Goal: Register for event/course

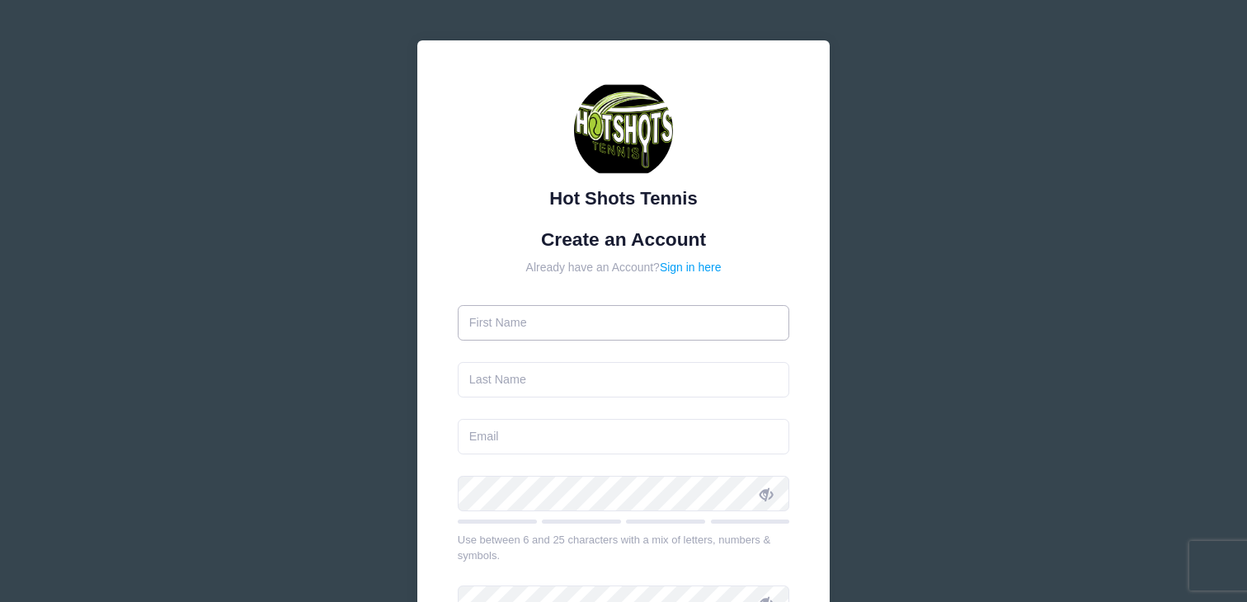
click at [503, 331] on input "text" at bounding box center [624, 322] width 332 height 35
type input "[PERSON_NAME]"
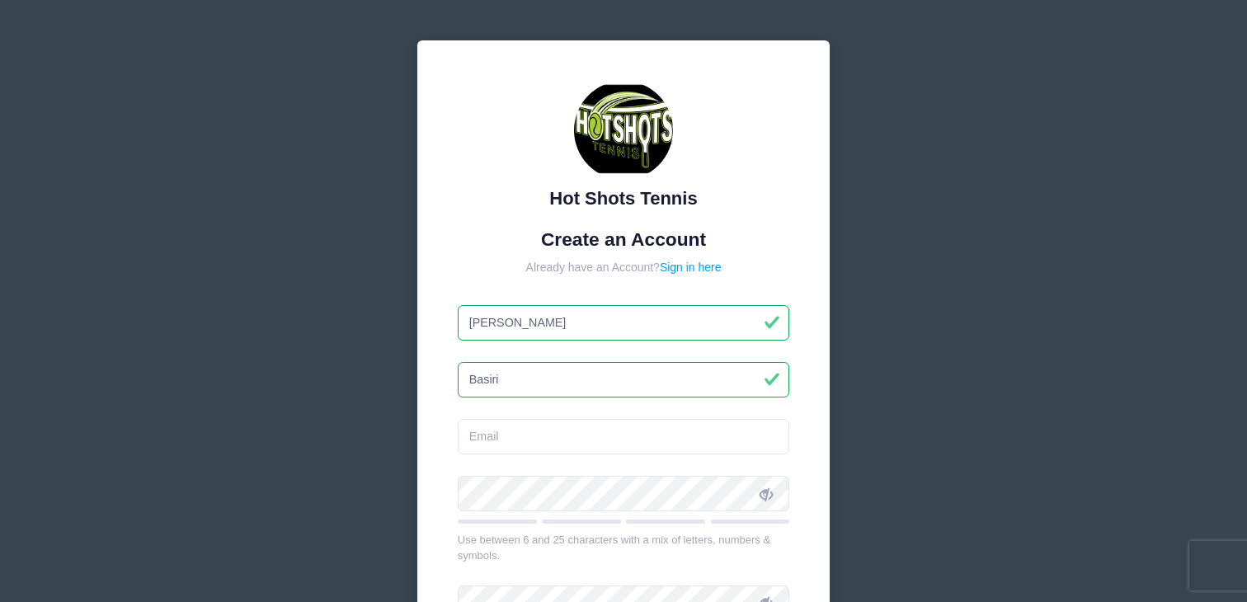
type input "Basiri"
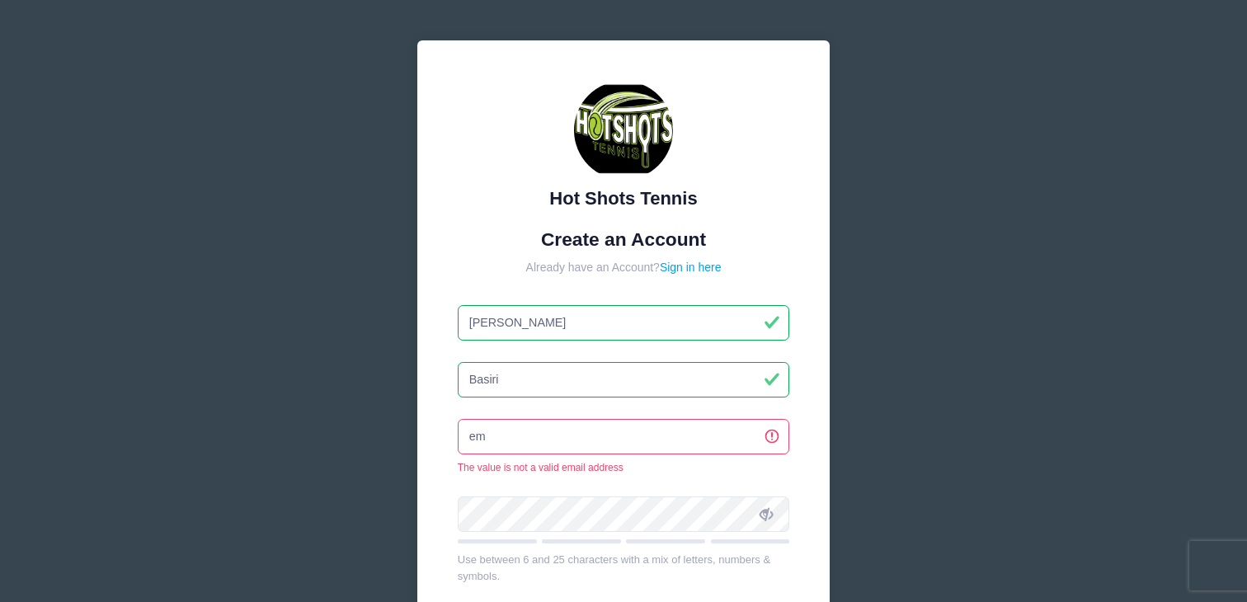
type input "e"
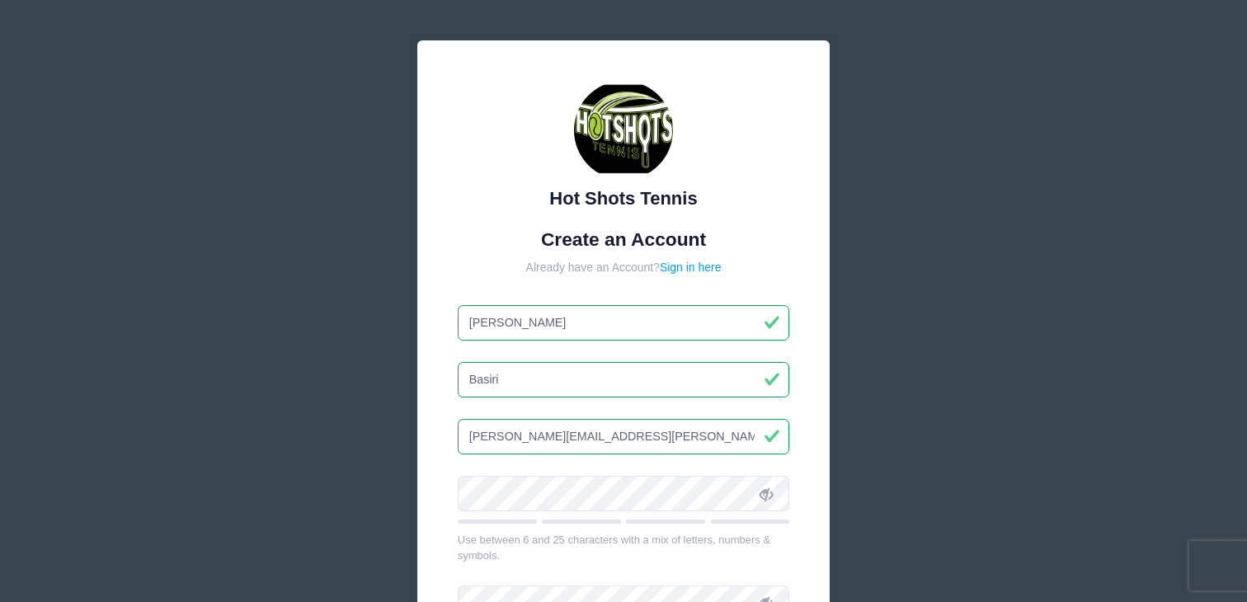
type input "[PERSON_NAME][EMAIL_ADDRESS][PERSON_NAME][DOMAIN_NAME]"
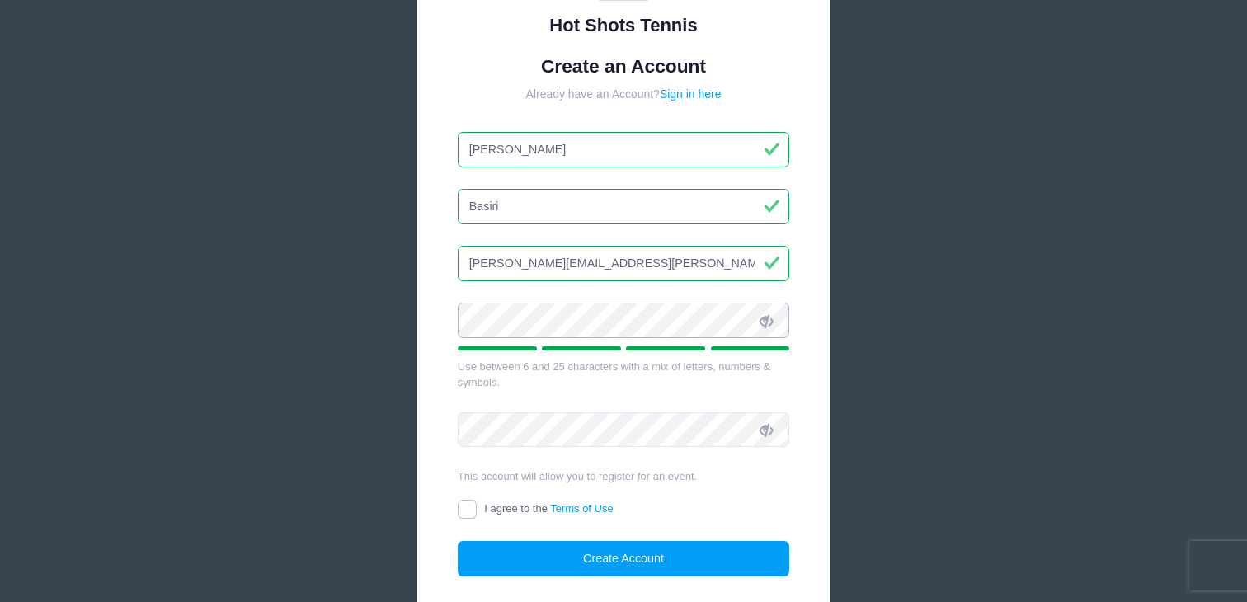
scroll to position [295, 0]
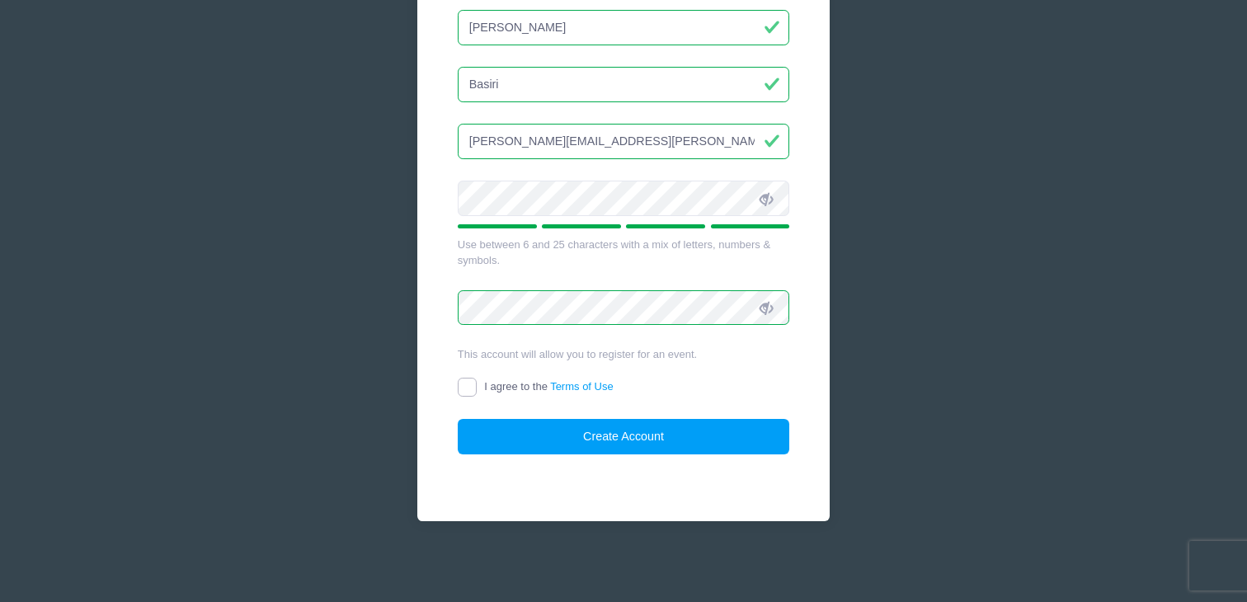
click at [458, 381] on input "I agree to the Terms of Use" at bounding box center [467, 387] width 19 height 19
checkbox input "true"
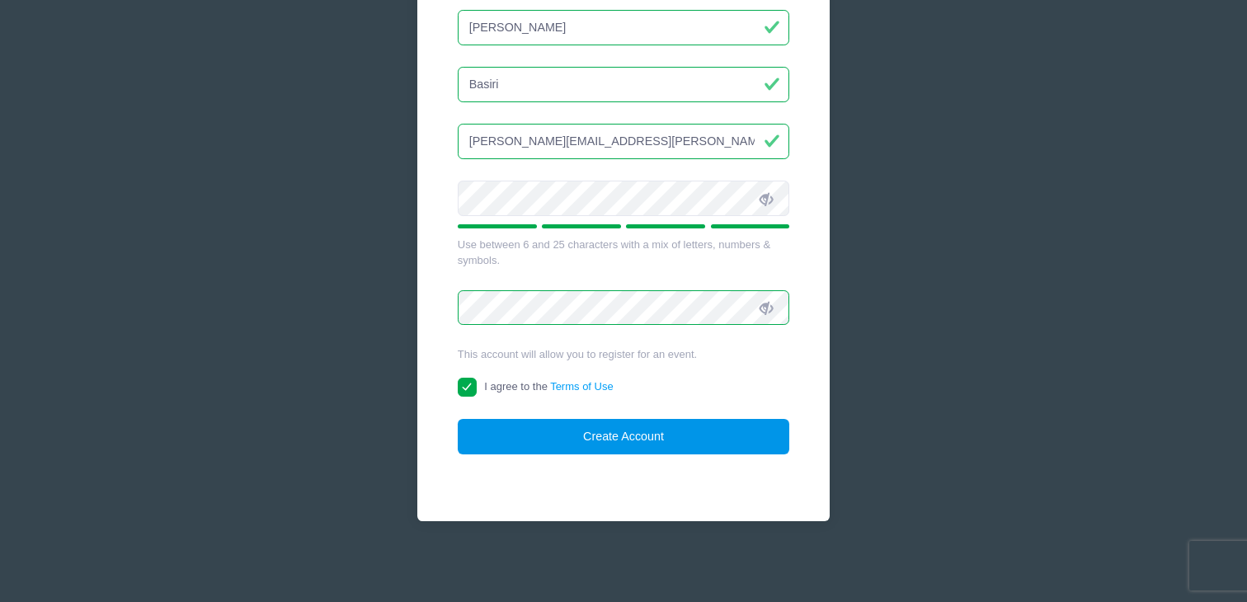
click at [531, 446] on button "Create Account" at bounding box center [624, 436] width 332 height 35
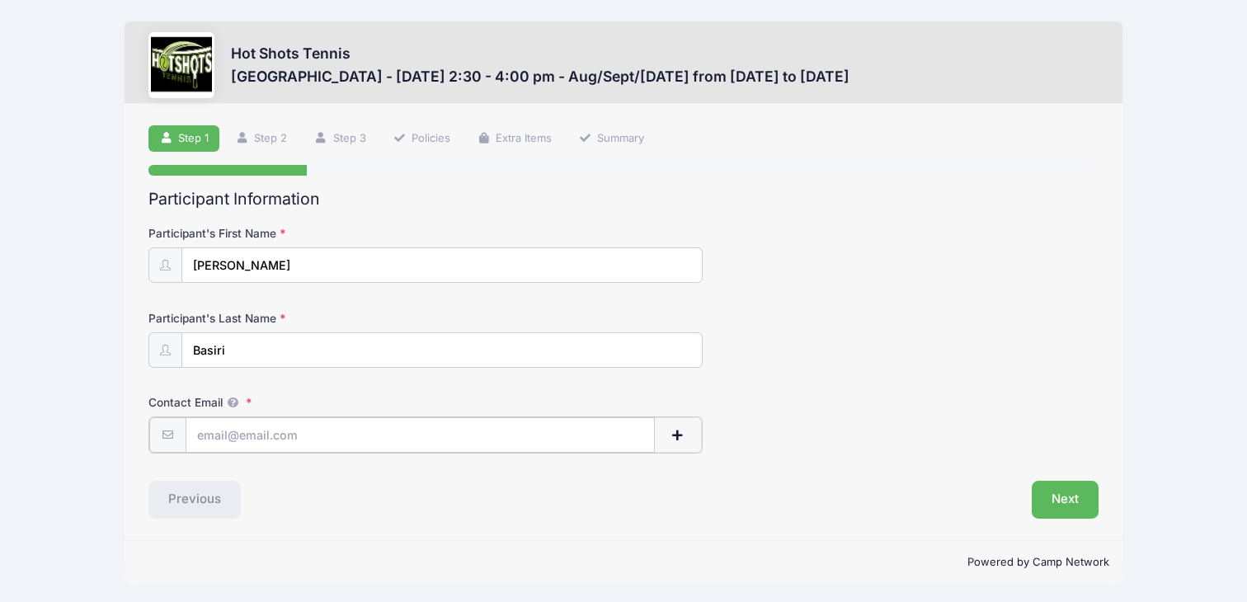
click at [384, 422] on input "Contact Email" at bounding box center [421, 434] width 470 height 35
type input "[PERSON_NAME][EMAIL_ADDRESS][PERSON_NAME][DOMAIN_NAME]"
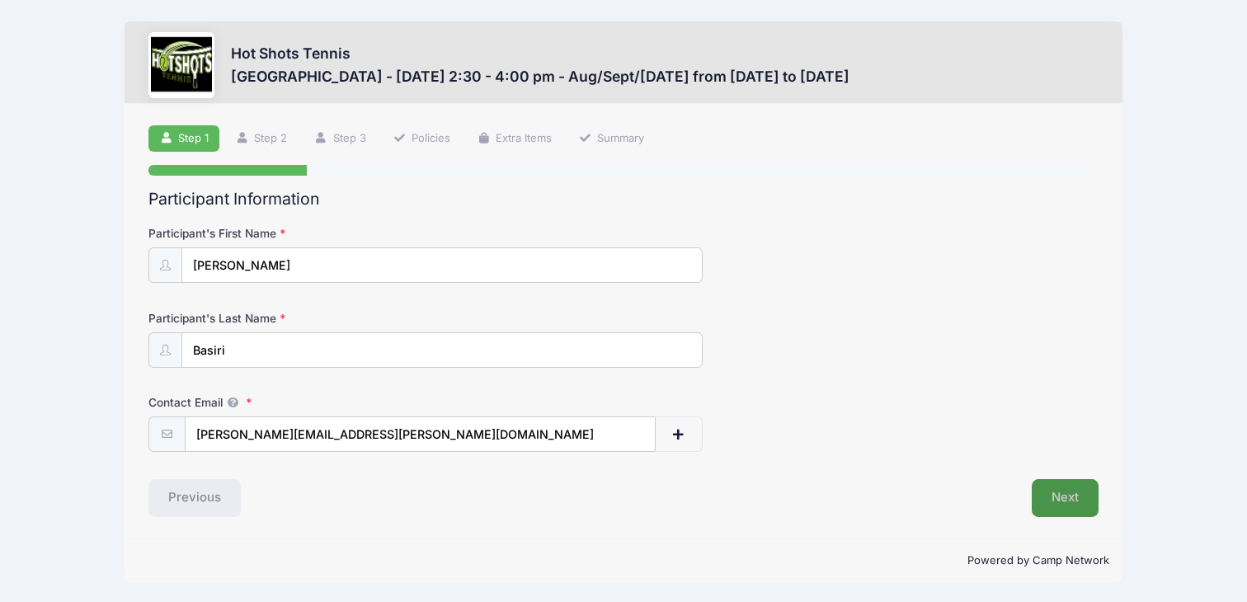
click at [1069, 517] on div "Step 1 /7 Step 1 Step 2 Step 3 Policies Extra Items Summary Participant Informa…" at bounding box center [624, 321] width 998 height 435
click at [1055, 494] on button "Next" at bounding box center [1065, 498] width 67 height 38
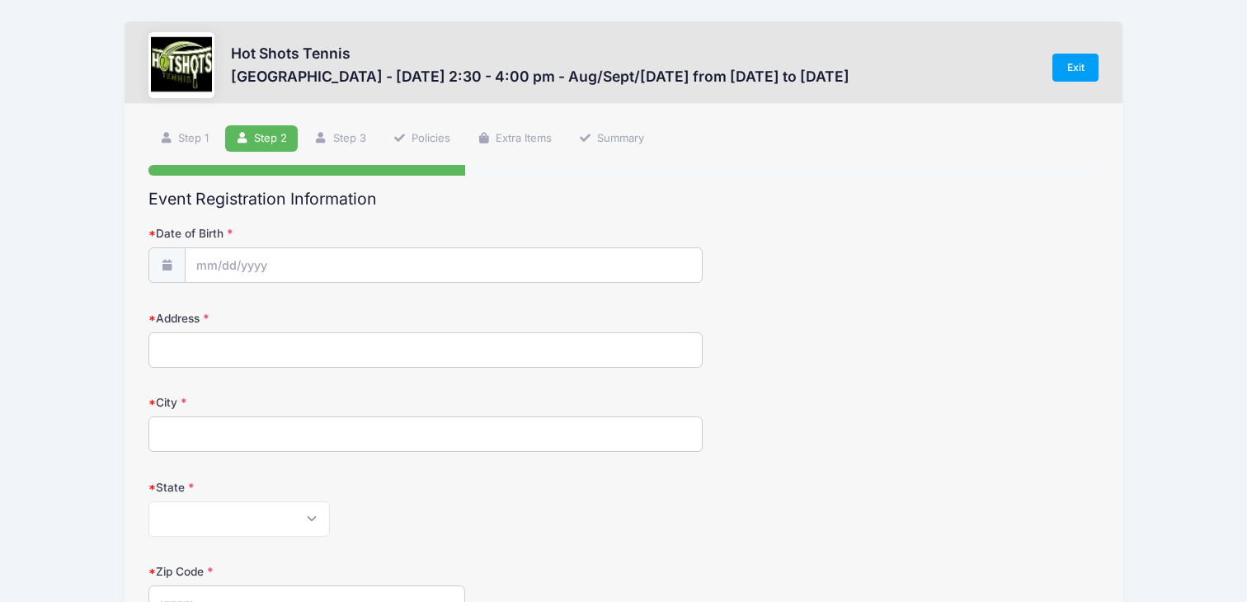
click at [405, 242] on label "Date of Birth" at bounding box center [306, 233] width 317 height 16
click at [405, 248] on input "Date of Birth" at bounding box center [444, 265] width 516 height 35
click at [405, 266] on input "Date of Birth" at bounding box center [444, 265] width 516 height 35
click at [394, 316] on span at bounding box center [391, 310] width 27 height 28
select select "8"
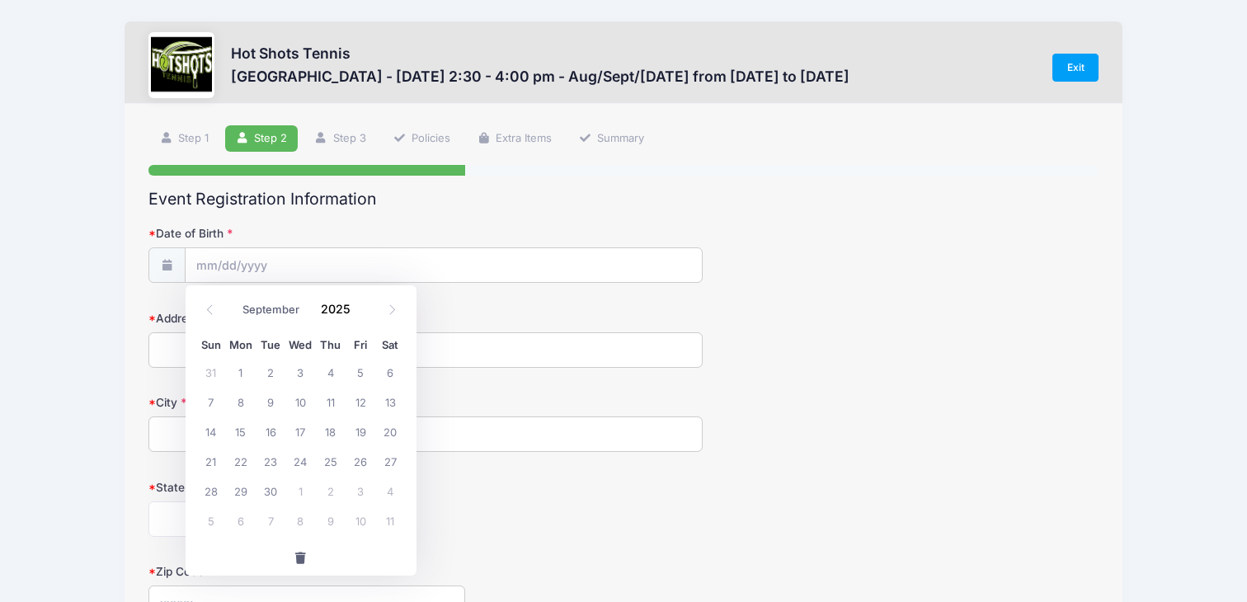
click at [328, 289] on div "January February March April May June July August September October November De…" at bounding box center [301, 307] width 231 height 44
click at [328, 310] on input "2025" at bounding box center [340, 309] width 54 height 25
click at [360, 305] on span at bounding box center [361, 303] width 12 height 12
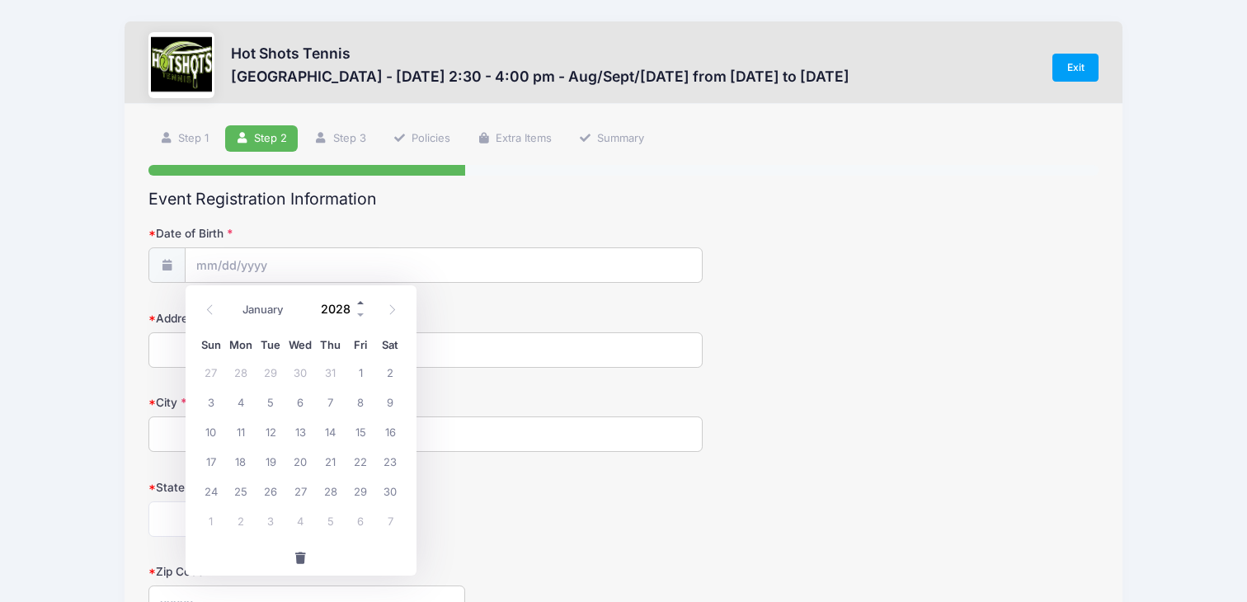
click at [360, 305] on span at bounding box center [361, 303] width 12 height 12
click at [363, 311] on span at bounding box center [361, 315] width 12 height 12
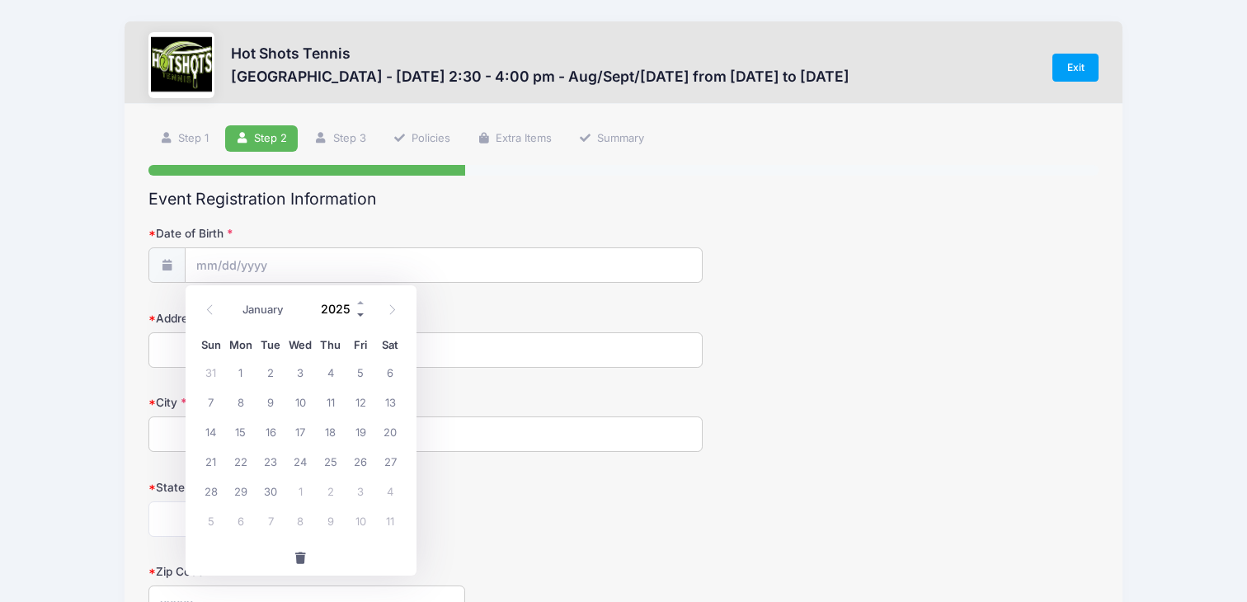
click at [363, 311] on span at bounding box center [361, 315] width 12 height 12
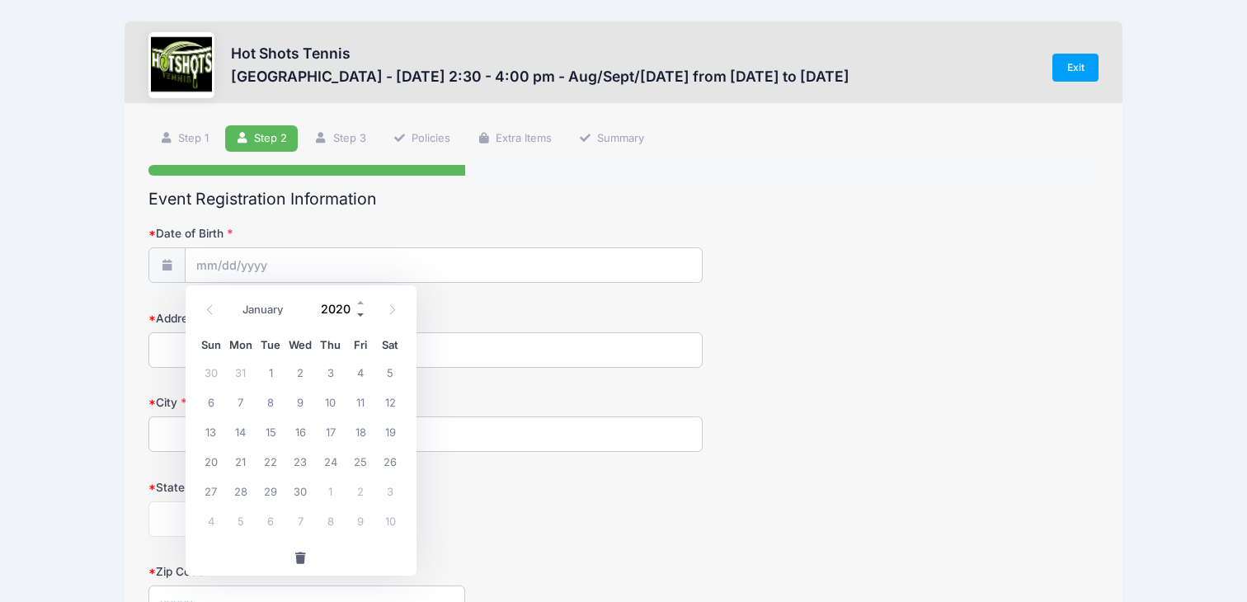
click at [363, 311] on span at bounding box center [361, 315] width 12 height 12
type input "2019"
click at [237, 371] on span "2" at bounding box center [241, 372] width 30 height 30
type input "09/02/2019"
click at [276, 342] on input "Address" at bounding box center [425, 349] width 554 height 35
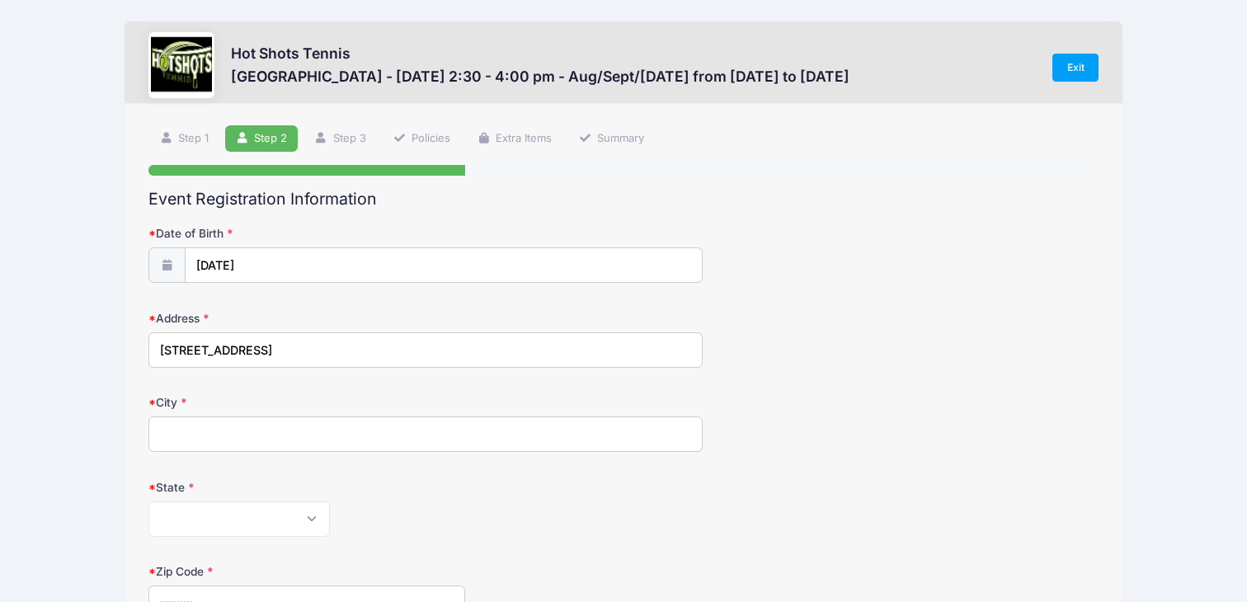
type input "5640 S Sherbourne Dr"
type input "Los Angeles"
select select "CA"
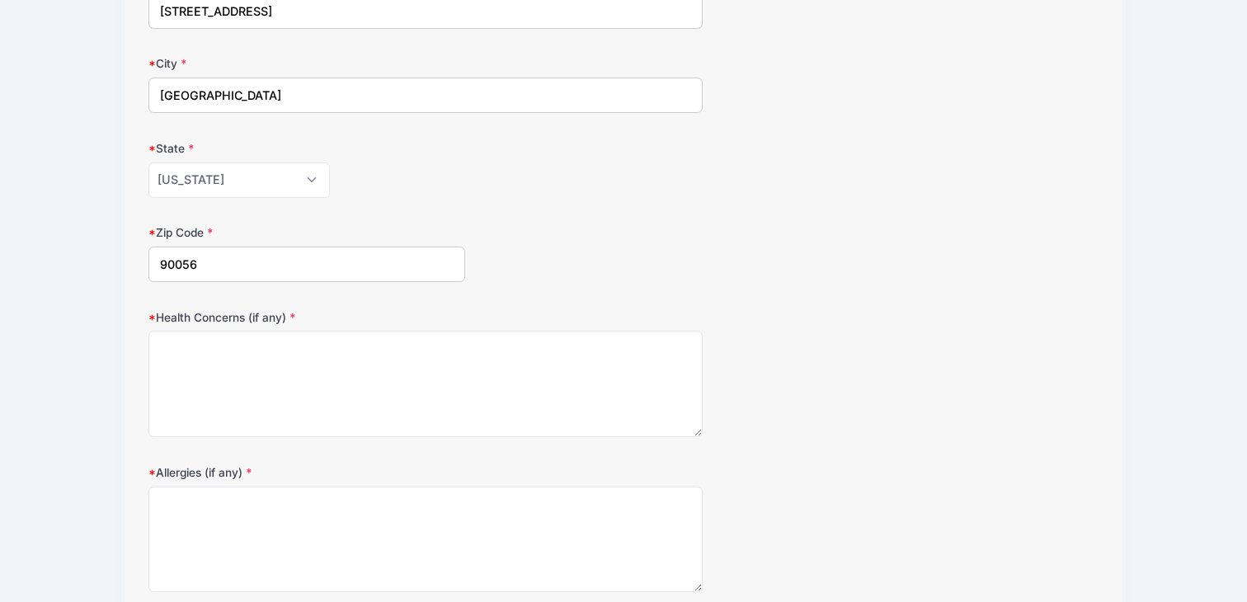
scroll to position [371, 0]
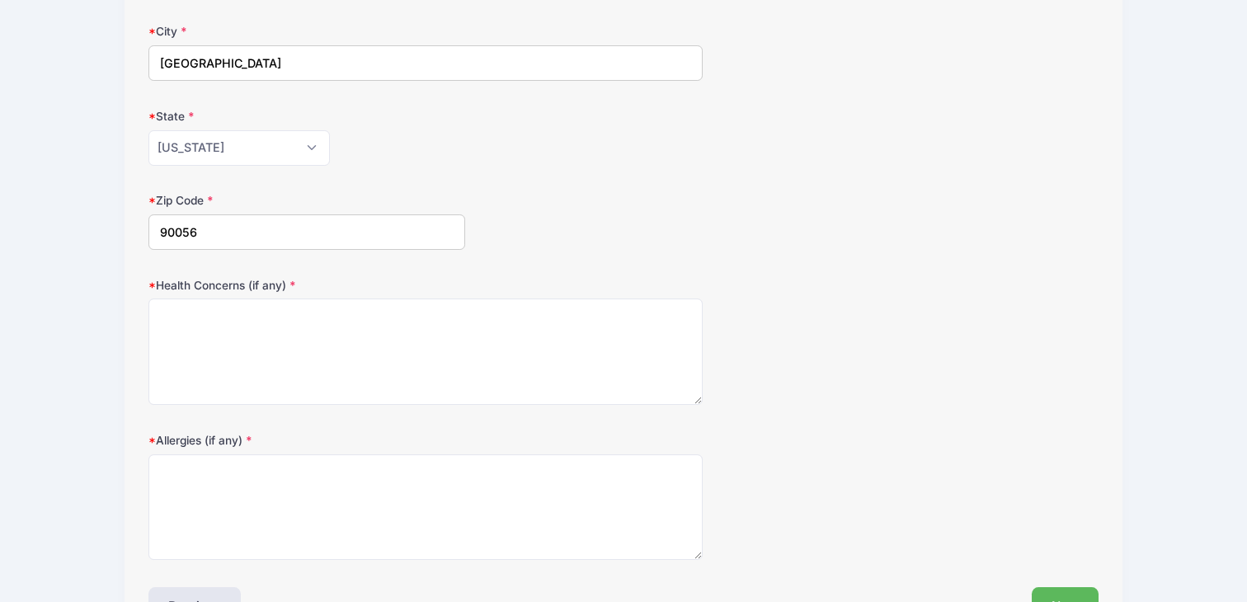
type input "90056"
drag, startPoint x: 242, startPoint y: 336, endPoint x: 242, endPoint y: 313, distance: 23.1
click at [242, 336] on textarea "Health Concerns (if any)" at bounding box center [425, 352] width 554 height 106
type textarea "n"
type textarea "N/A"
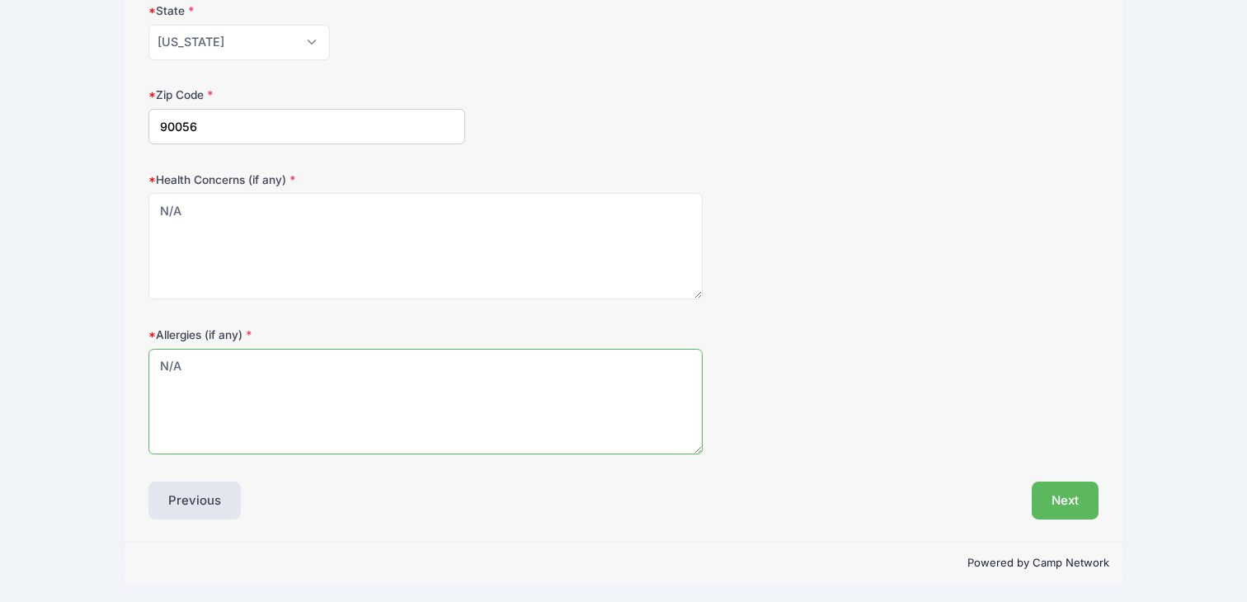
scroll to position [480, 0]
type textarea "N/A"
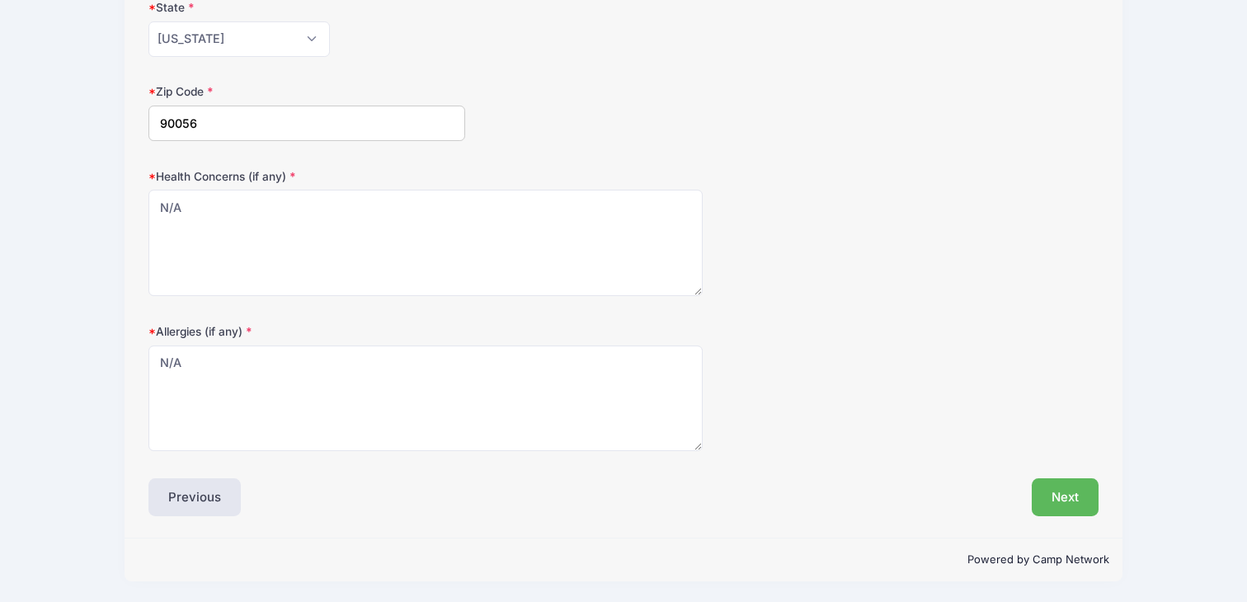
click at [1054, 460] on div "Event Registration Information Date of Birth 09/02/2019 Address 5640 S Sherbour…" at bounding box center [623, 113] width 950 height 806
click at [1060, 496] on button "Next" at bounding box center [1065, 497] width 67 height 38
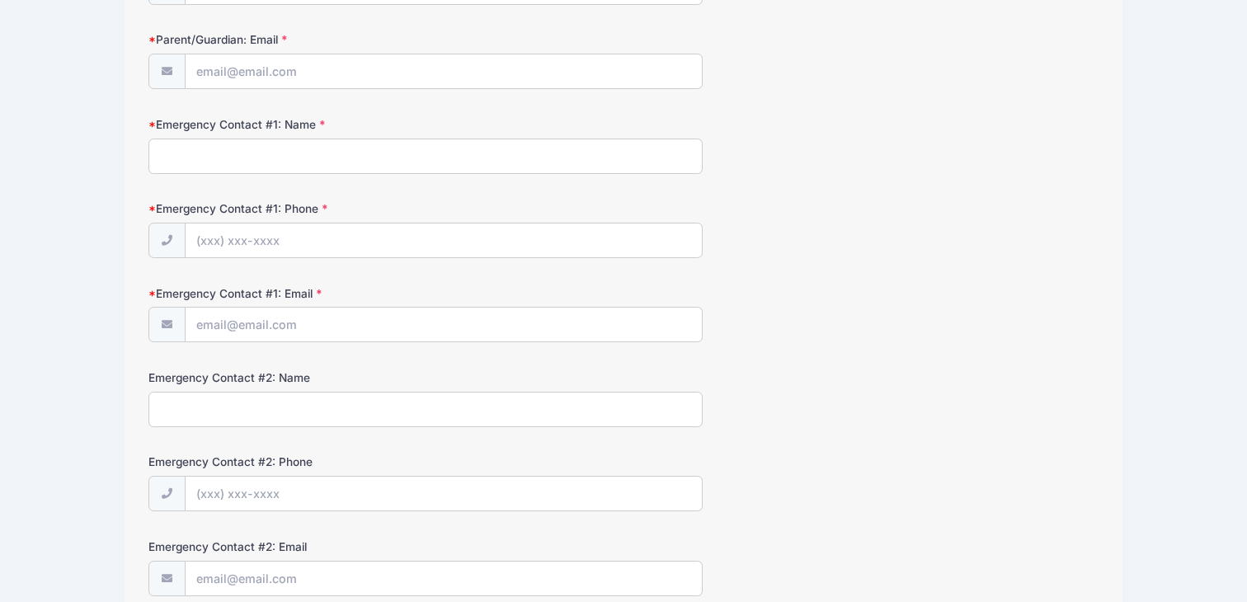
scroll to position [0, 0]
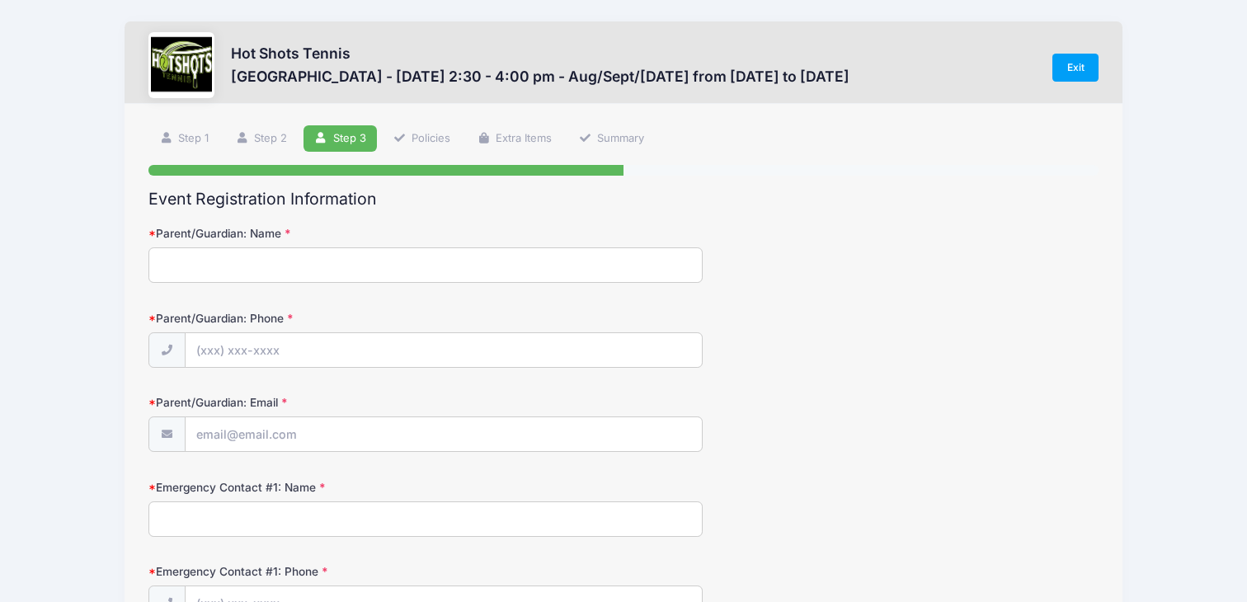
click at [406, 268] on input "Parent/Guardian: Name" at bounding box center [425, 264] width 554 height 35
type input "Meredith Basiri"
type input "(818) 429-9964"
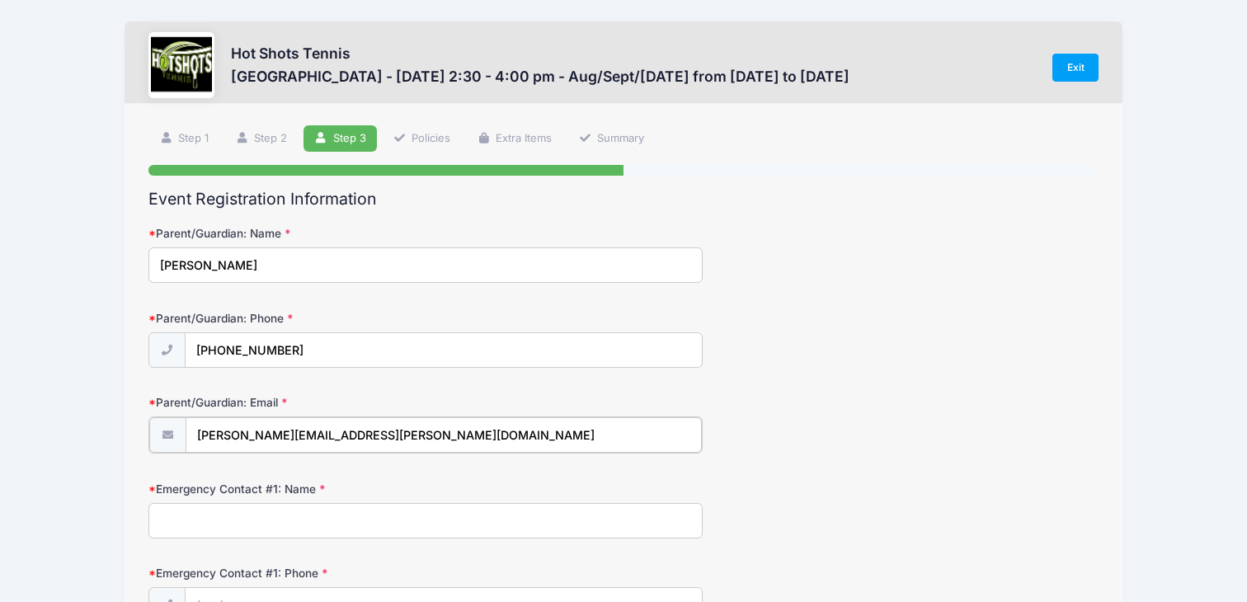
type input "[PERSON_NAME][EMAIL_ADDRESS][PERSON_NAME][DOMAIN_NAME]"
type input "Jonathan Basiri"
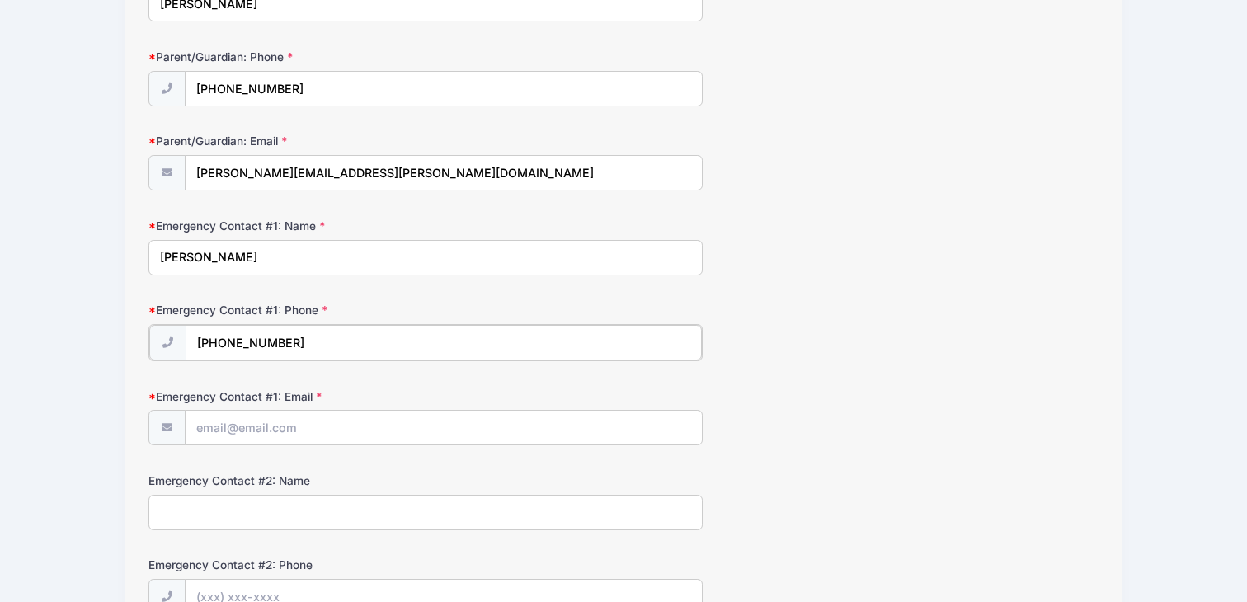
scroll to position [308, 0]
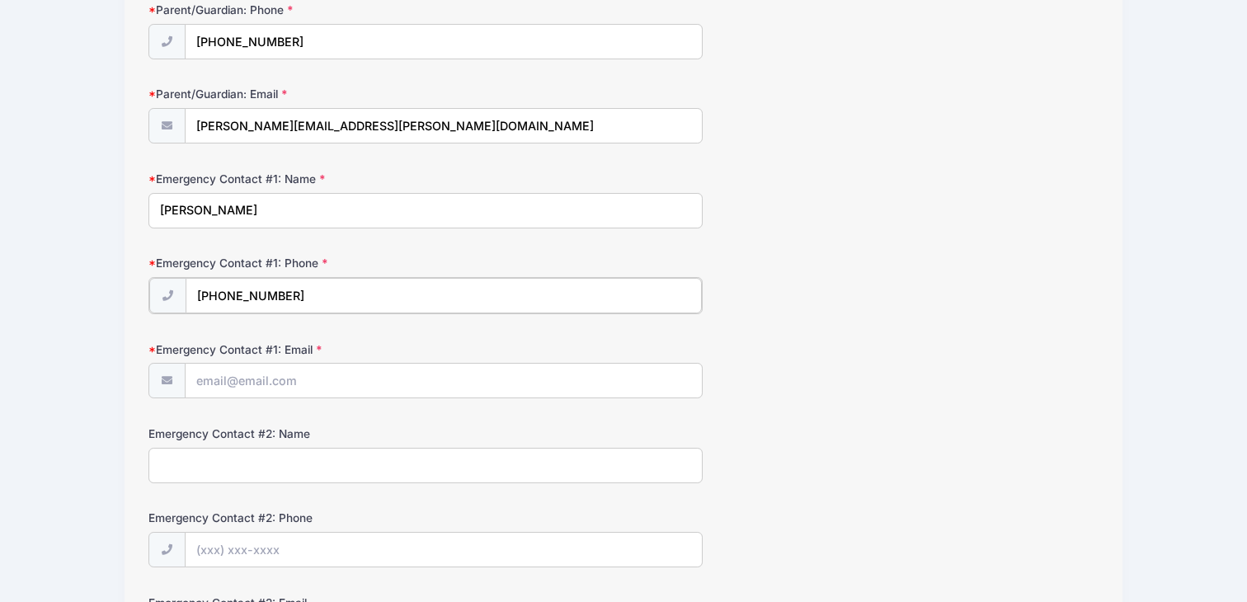
type input "(310) 948-8898"
click at [327, 370] on input "Emergency Contact #1: Email" at bounding box center [444, 379] width 516 height 35
type input "jonathan.basiri@gmail.com"
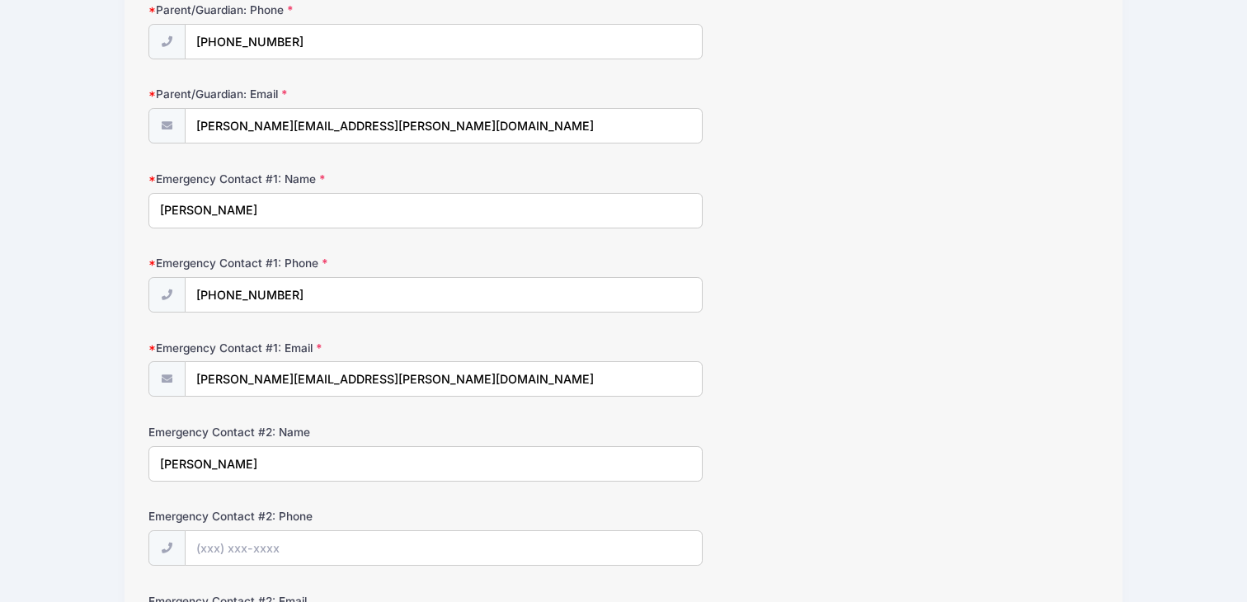
type input "Lidia Gonzalez"
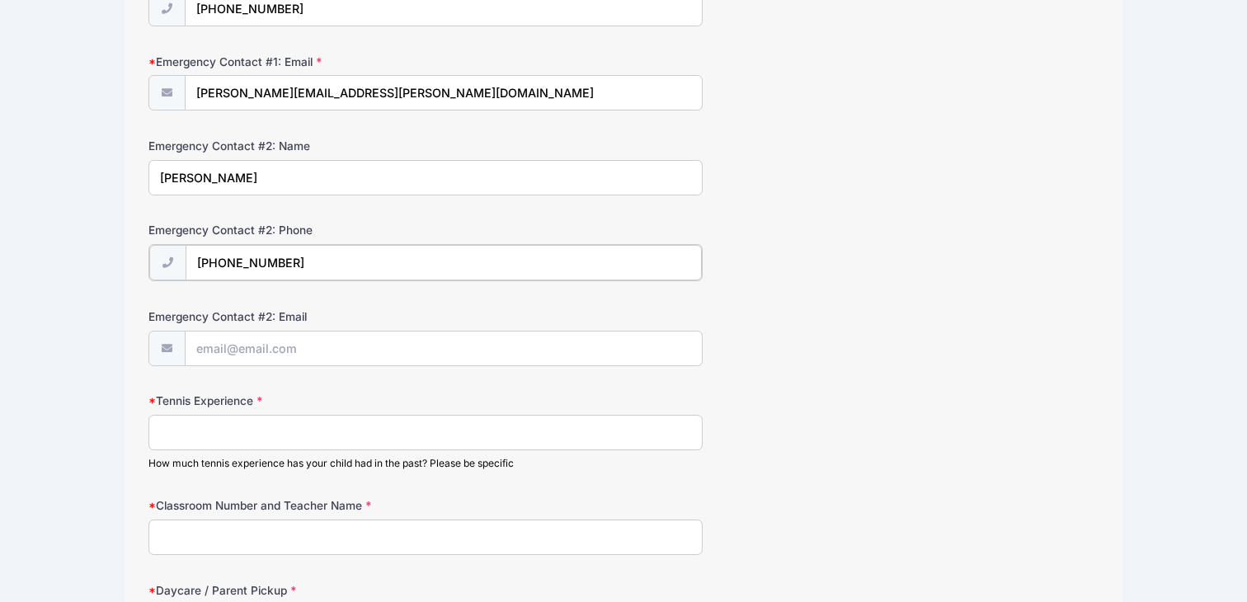
scroll to position [607, 0]
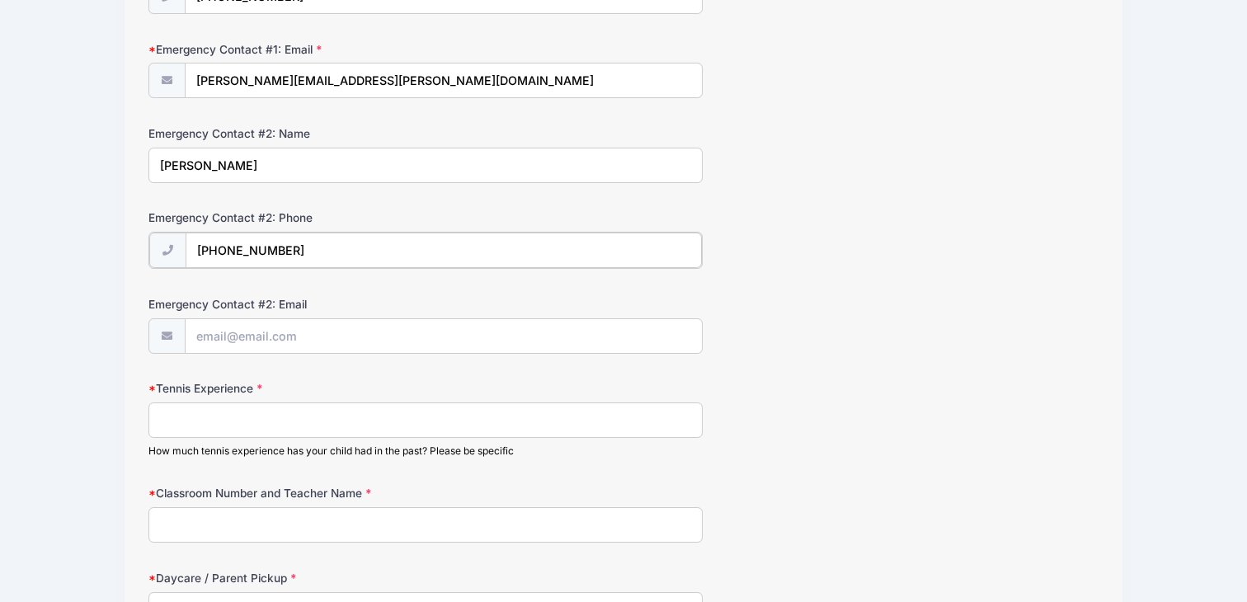
type input "(661) 350-7190"
click at [272, 321] on input "Emergency Contact #2: Email" at bounding box center [444, 334] width 516 height 35
click at [242, 430] on input "Tennis Experience" at bounding box center [425, 418] width 554 height 35
type input "None"
click at [250, 534] on input "Classroom Number and Teacher Name" at bounding box center [425, 522] width 554 height 35
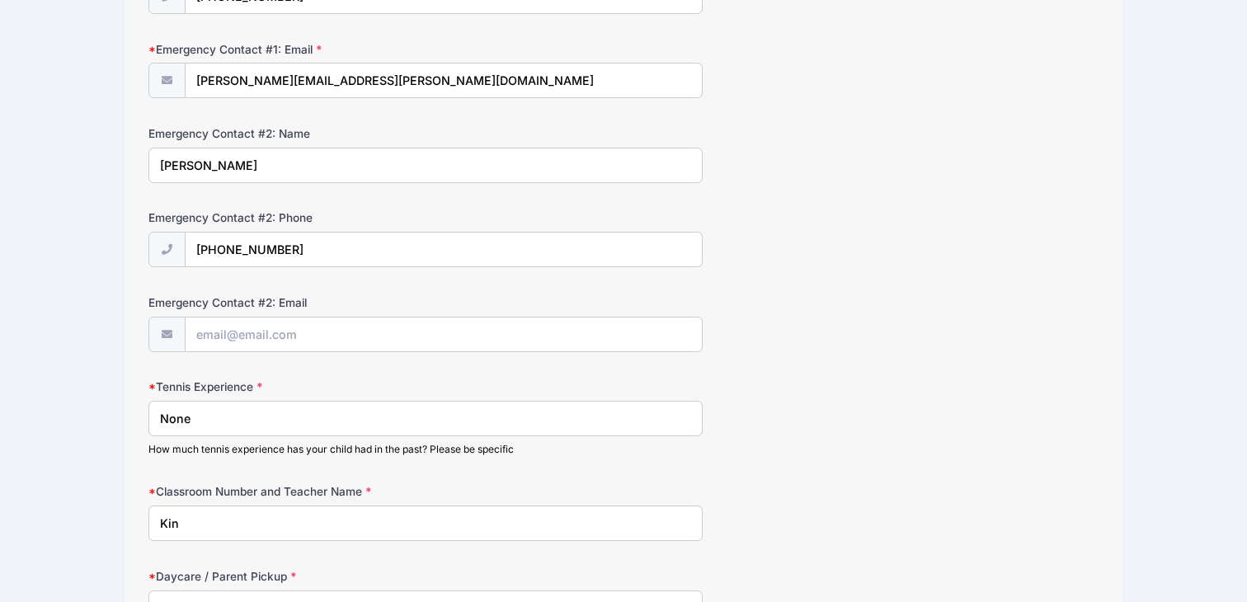
type input "Kind"
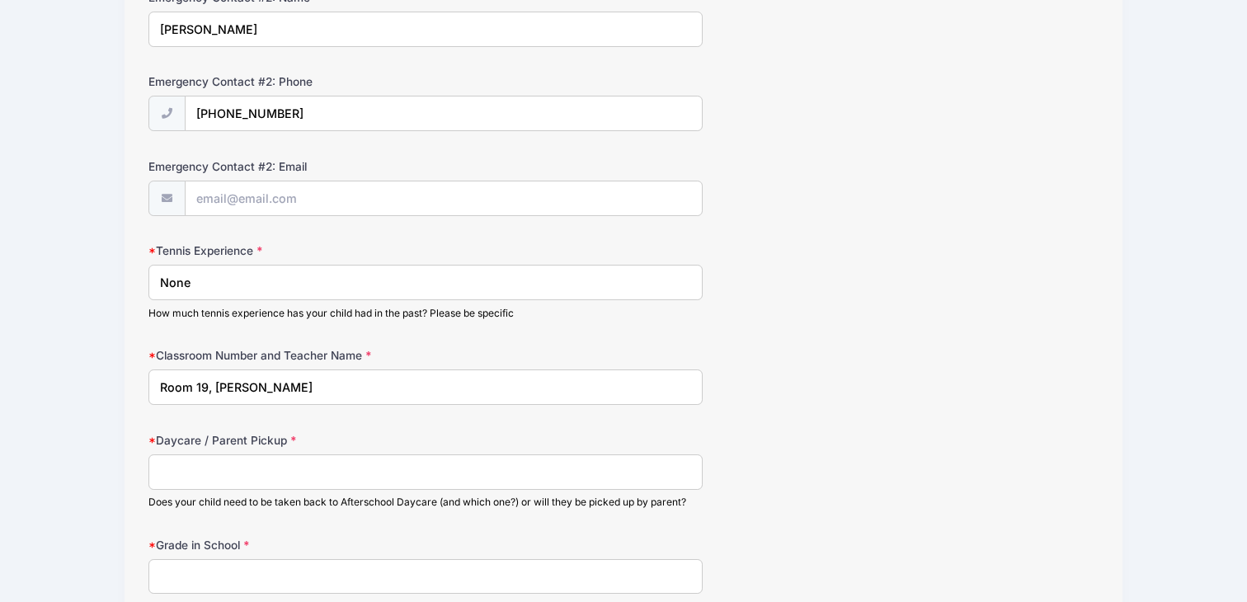
scroll to position [755, 0]
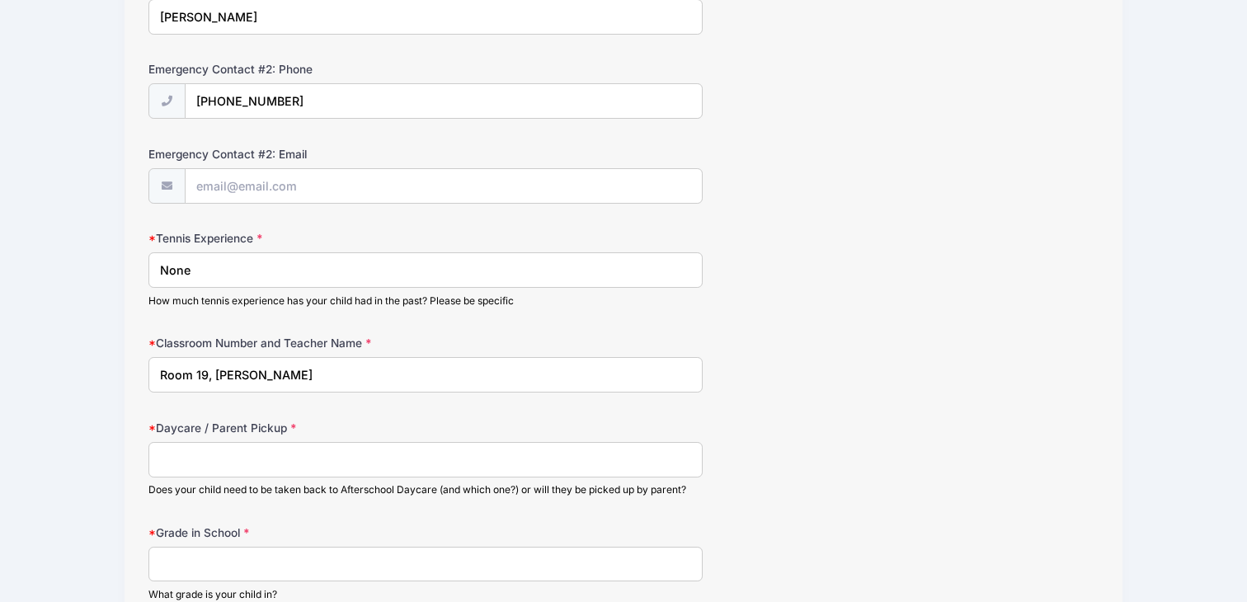
type input "Room 19, Lee"
click at [236, 467] on input "Daycare / Parent Pickup" at bounding box center [425, 459] width 554 height 35
type input "Star Galaxy"
type input "Kindergarten"
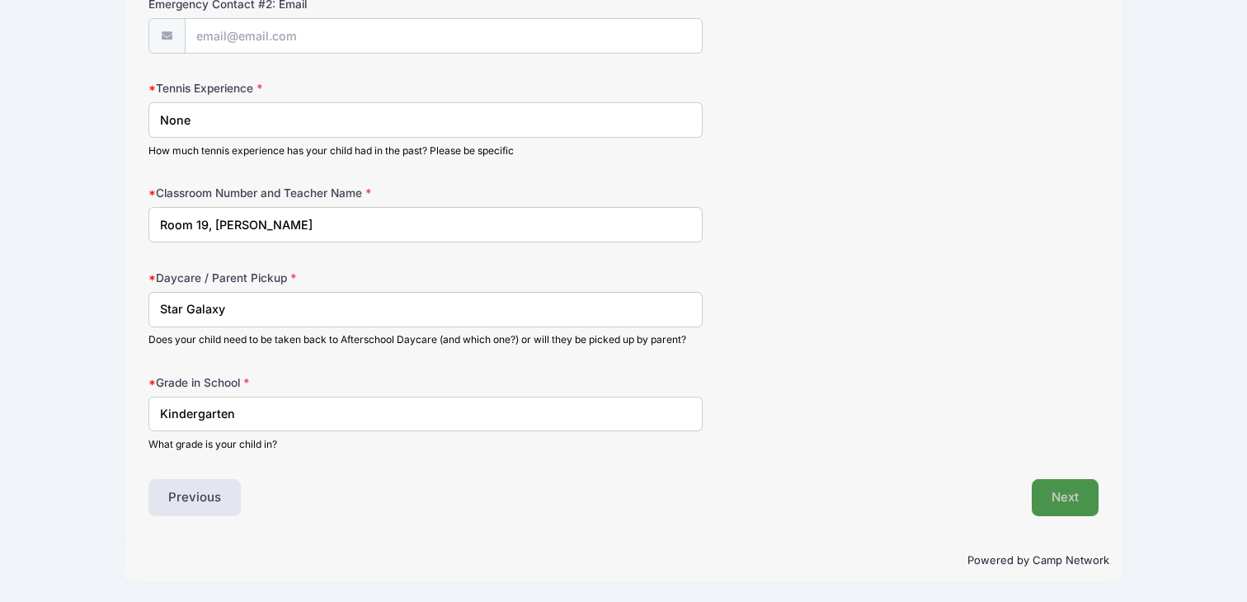
click at [1057, 490] on button "Next" at bounding box center [1065, 498] width 67 height 38
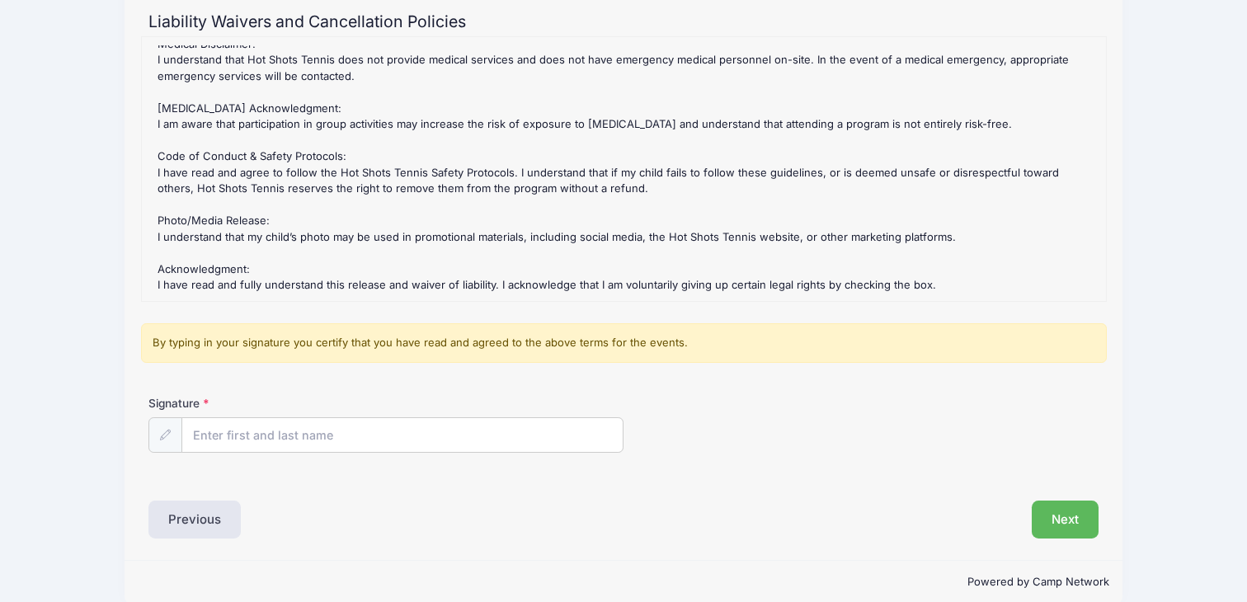
scroll to position [186, 0]
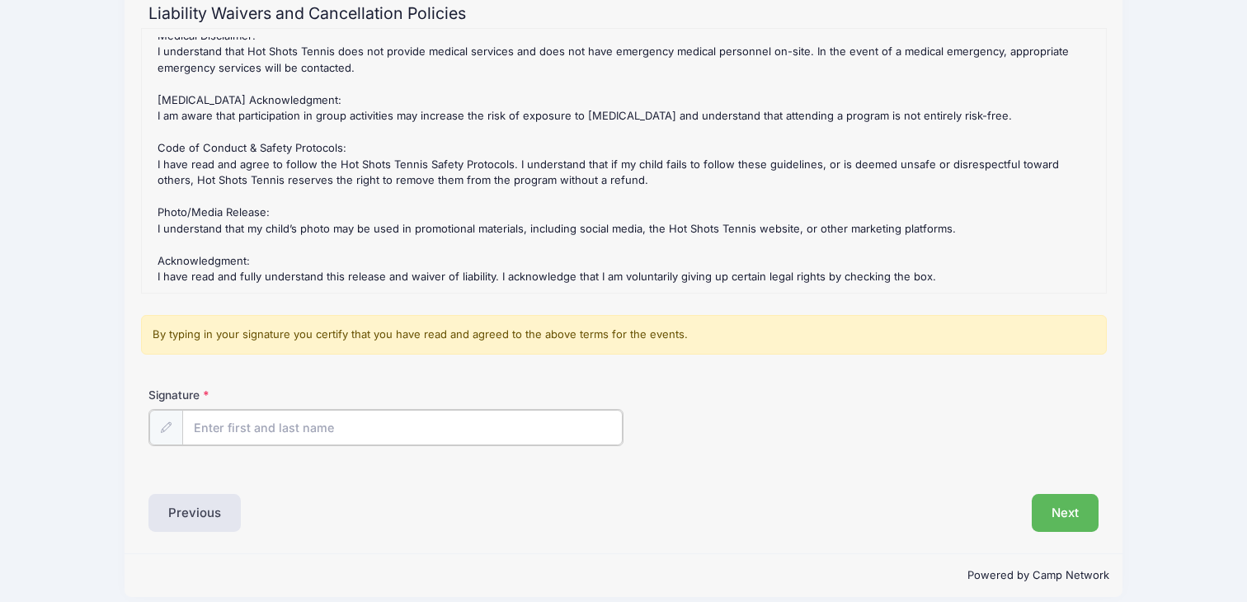
click at [337, 422] on input "Signature" at bounding box center [402, 427] width 440 height 35
type input "Meredith Basiri"
click at [1059, 492] on div "Liability Waivers and Cancellation Policies Kentwood Elementary - Friday 2:30 -…" at bounding box center [623, 267] width 950 height 527
click at [1046, 482] on div "Liability Waivers and Cancellation Policies Kentwood Elementary - Friday 2:30 -…" at bounding box center [623, 267] width 950 height 527
click at [1053, 521] on button "Next" at bounding box center [1065, 511] width 67 height 38
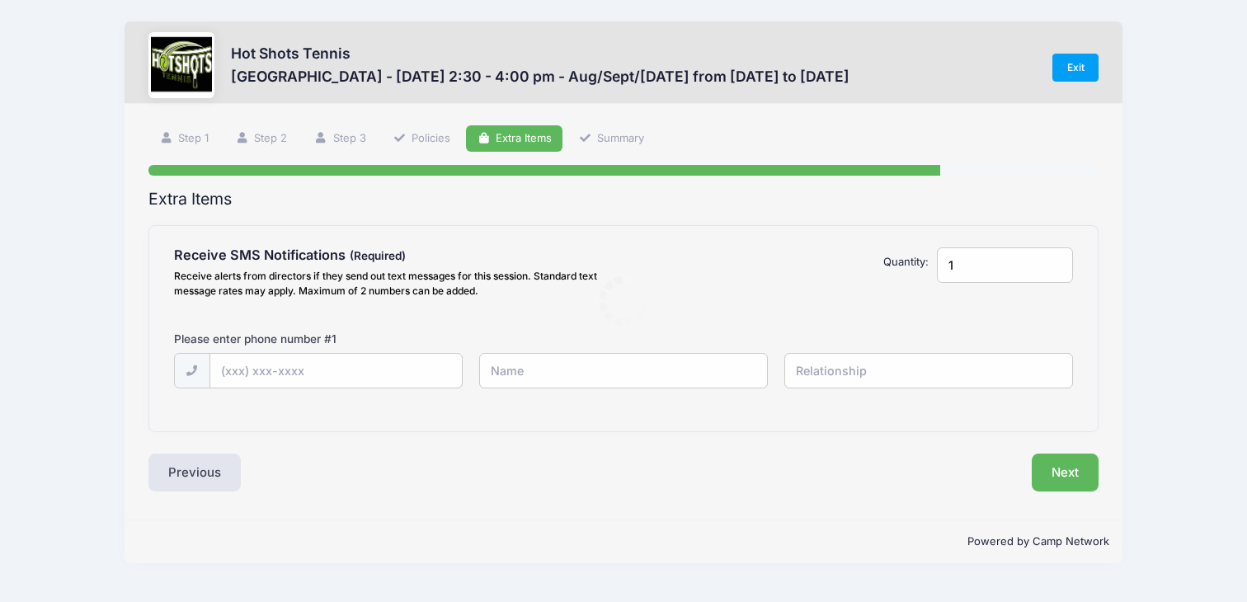
scroll to position [0, 0]
click at [0, 0] on input "text" at bounding box center [0, 0] width 0 height 0
type input "(818) 429-9964"
type input "Meredith Basiri"
type input "Mother"
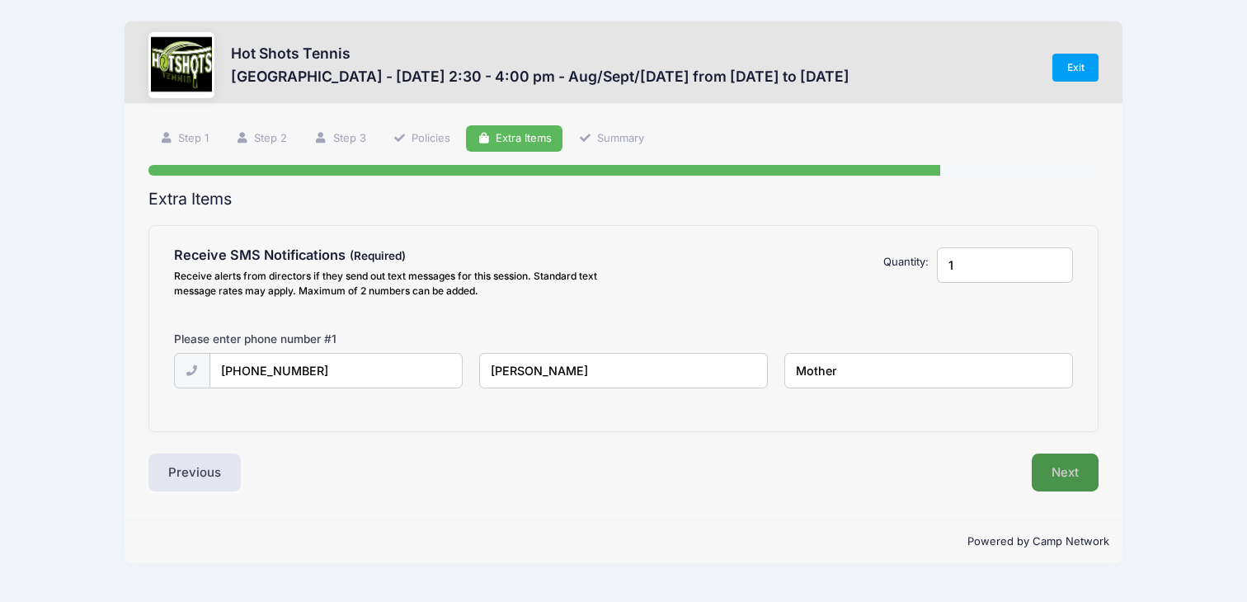
click at [1066, 482] on button "Next" at bounding box center [1065, 473] width 67 height 38
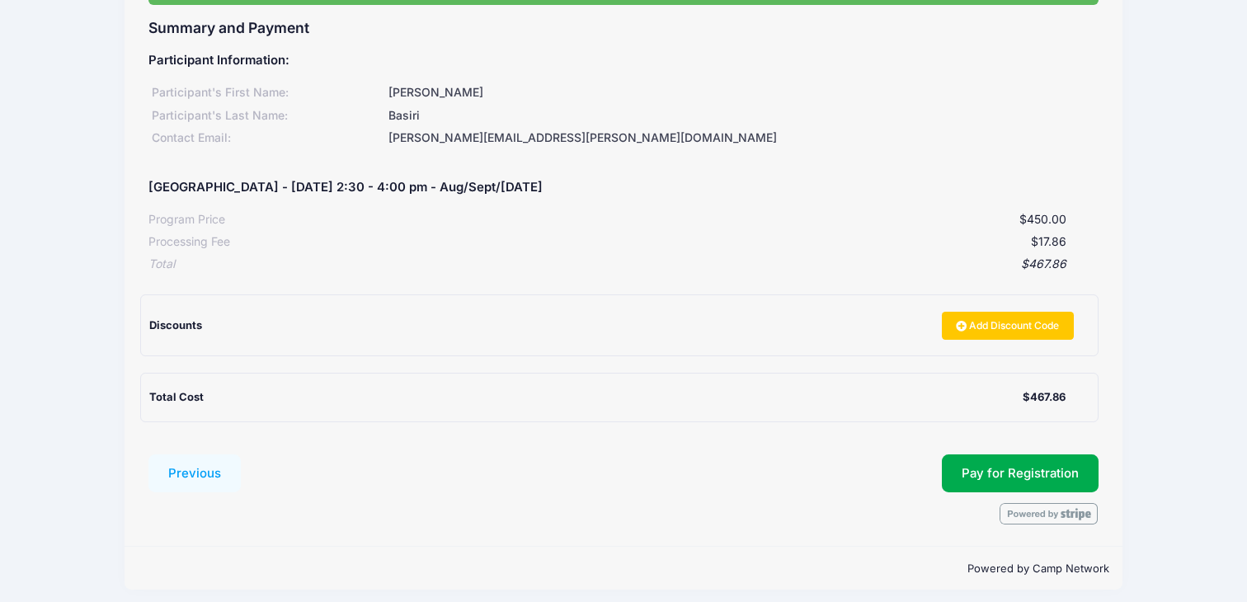
scroll to position [180, 0]
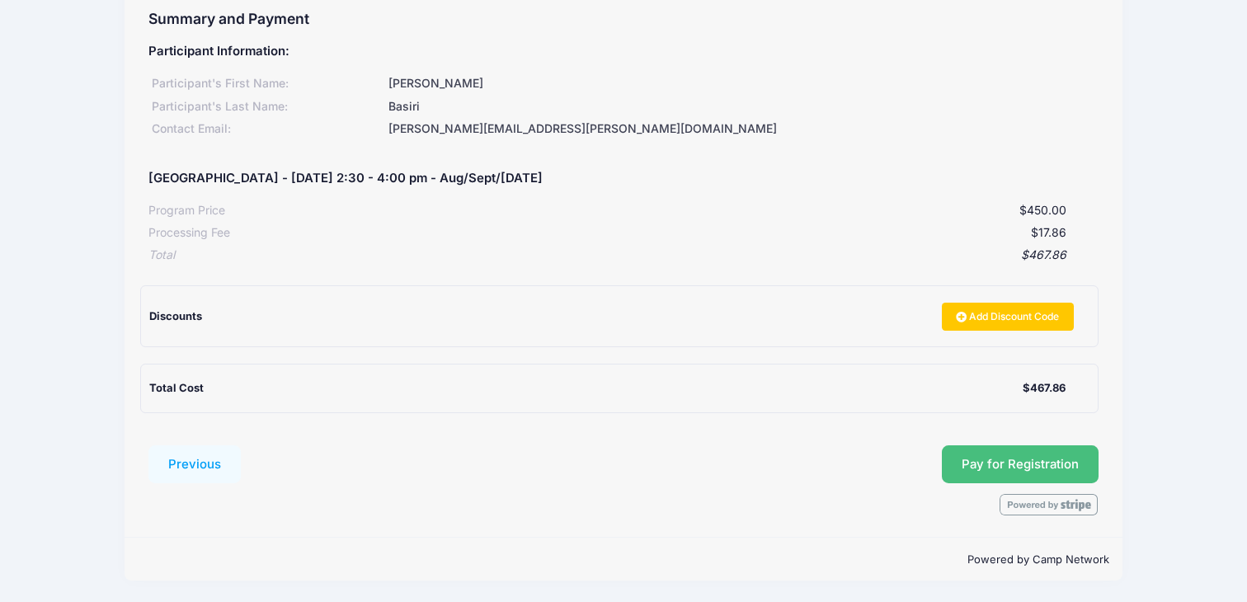
click at [971, 477] on button "Pay for Registration" at bounding box center [1020, 464] width 157 height 38
